Goal: Task Accomplishment & Management: Complete application form

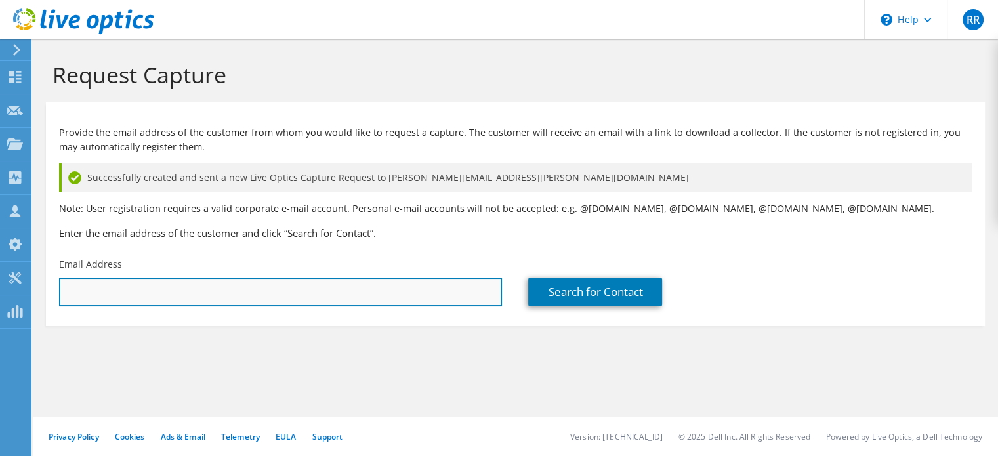
click at [106, 295] on input "text" at bounding box center [280, 291] width 443 height 29
paste input "[PERSON_NAME][EMAIL_ADDRESS][PERSON_NAME][DOMAIN_NAME]"
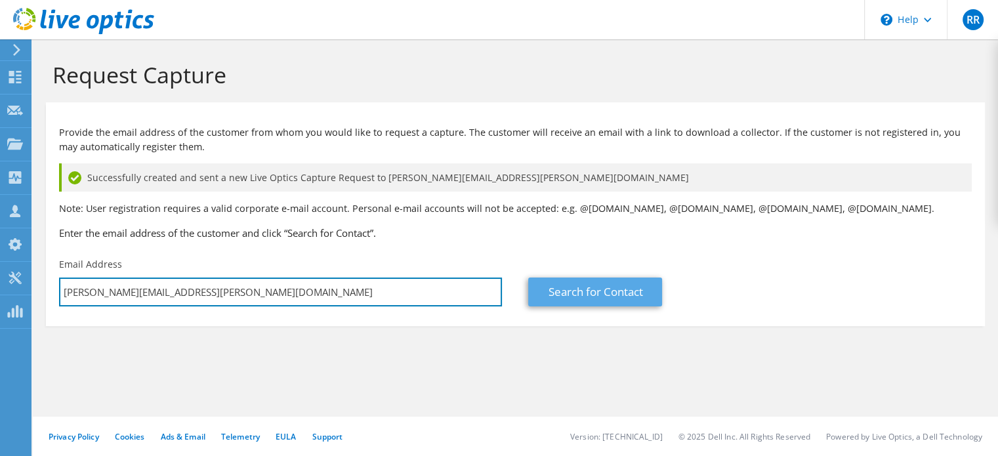
type input "[PERSON_NAME][EMAIL_ADDRESS][PERSON_NAME][DOMAIN_NAME]"
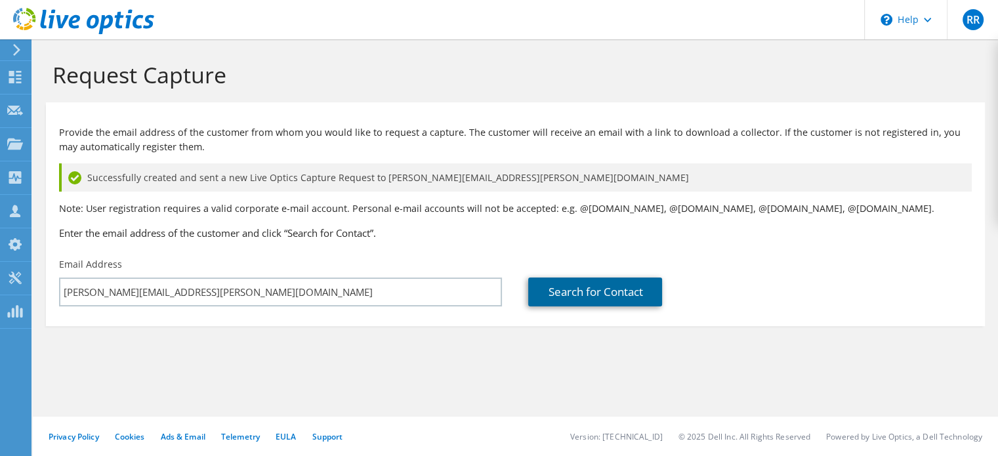
click at [609, 294] on link "Search for Contact" at bounding box center [595, 291] width 134 height 29
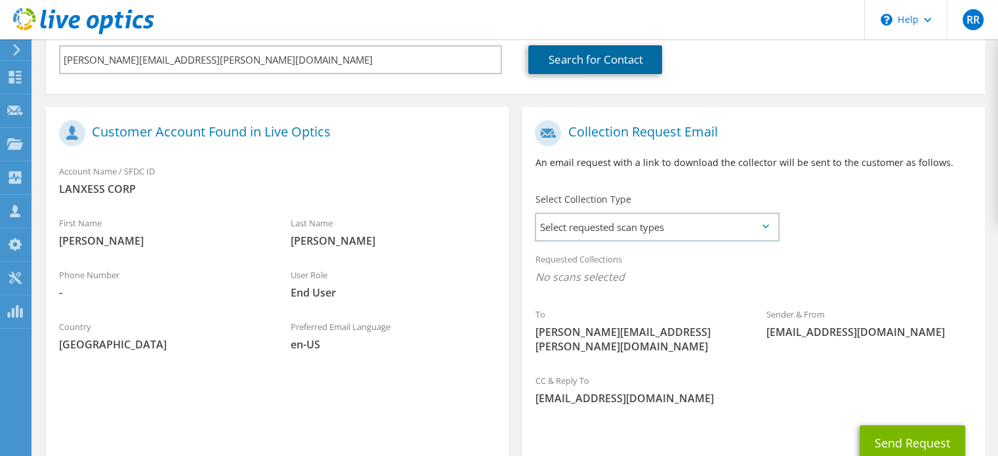
scroll to position [262, 0]
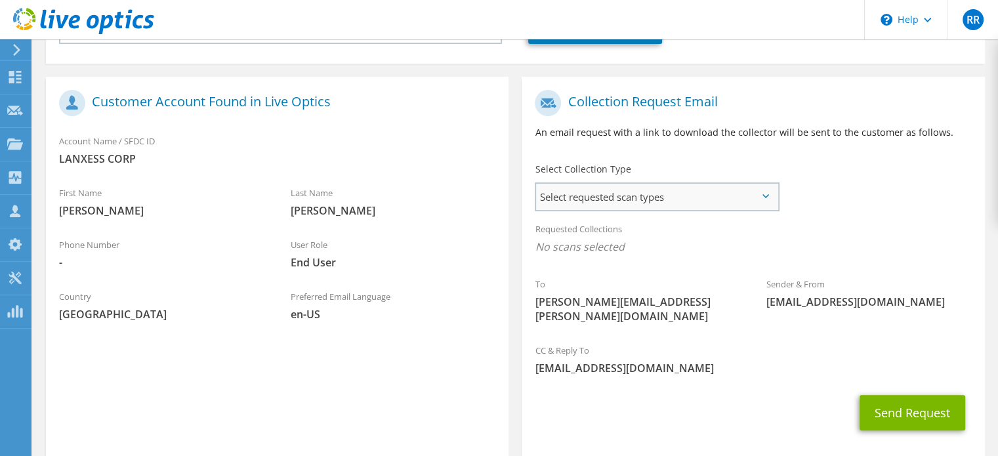
click at [638, 194] on span "Select requested scan types" at bounding box center [656, 197] width 241 height 26
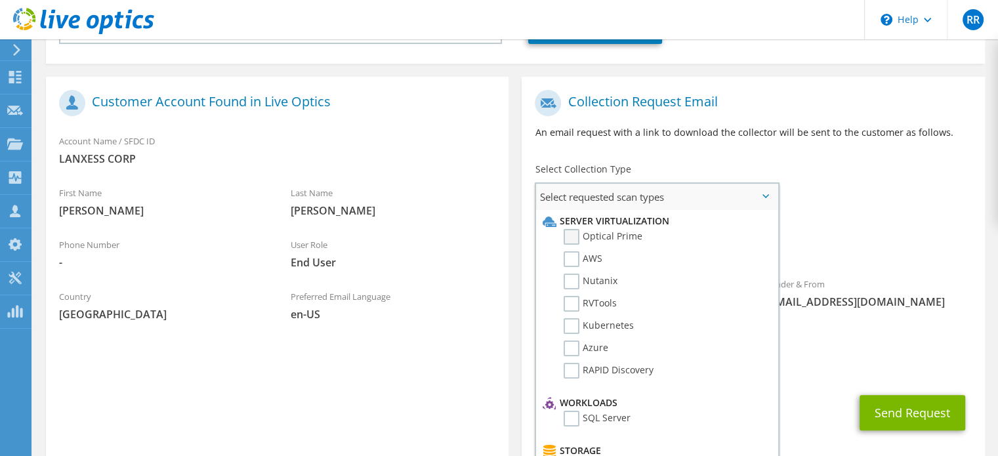
click at [573, 235] on label "Optical Prime" at bounding box center [602, 237] width 79 height 16
click at [0, 0] on input "Optical Prime" at bounding box center [0, 0] width 0 height 0
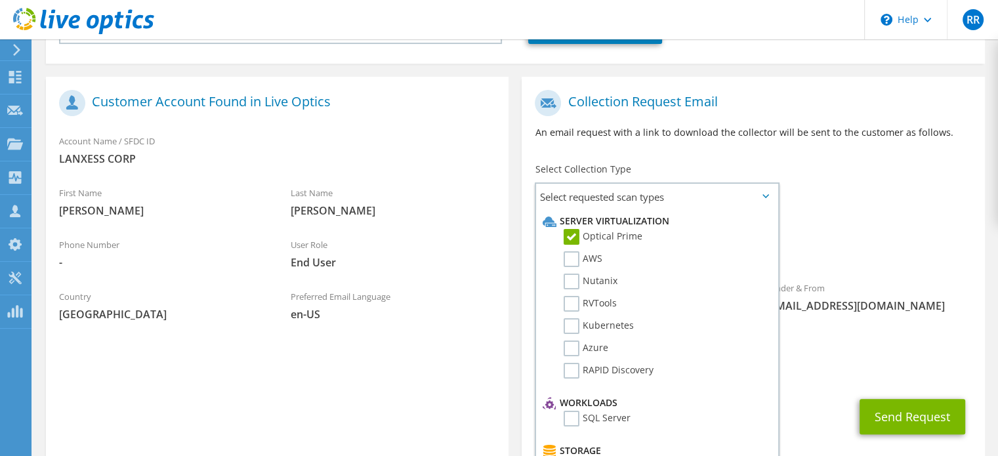
click at [878, 224] on div "Requested Collections No scans selected Optical Prime" at bounding box center [753, 241] width 462 height 52
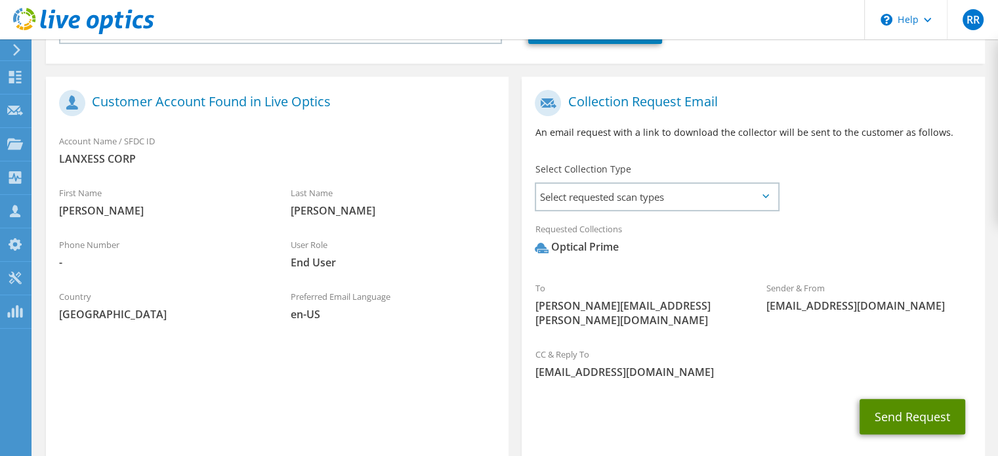
click at [912, 403] on button "Send Request" at bounding box center [912, 416] width 106 height 35
